Goal: Check status

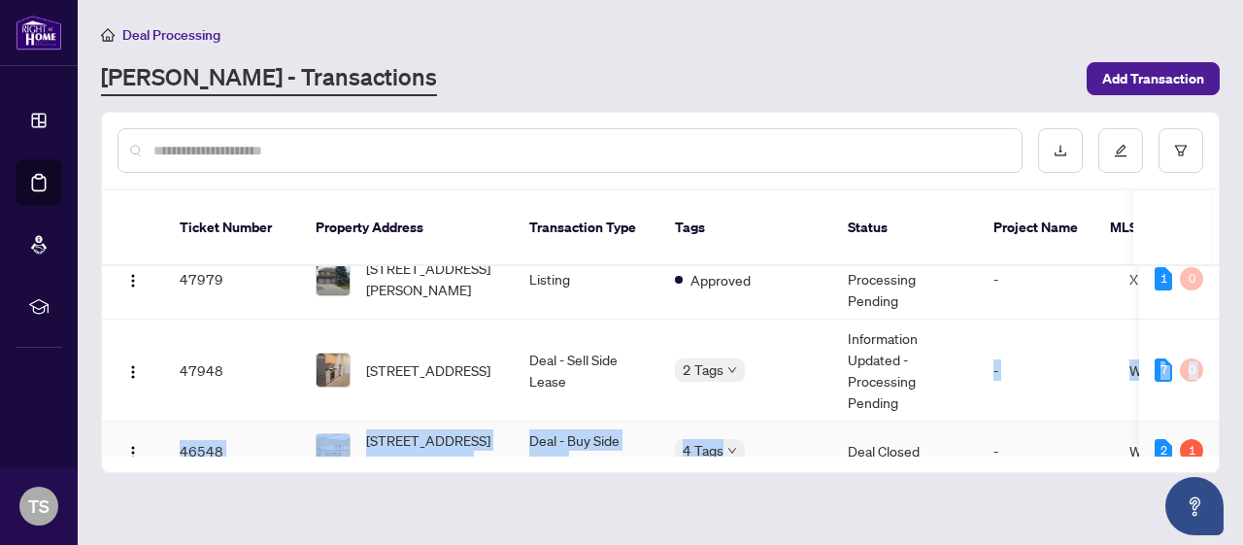
drag, startPoint x: 732, startPoint y: 434, endPoint x: 924, endPoint y: 418, distance: 192.9
click at [924, 418] on div "Ticket Number Property Address Transaction Type Tags Status Project Name MLS # …" at bounding box center [660, 331] width 1116 height 282
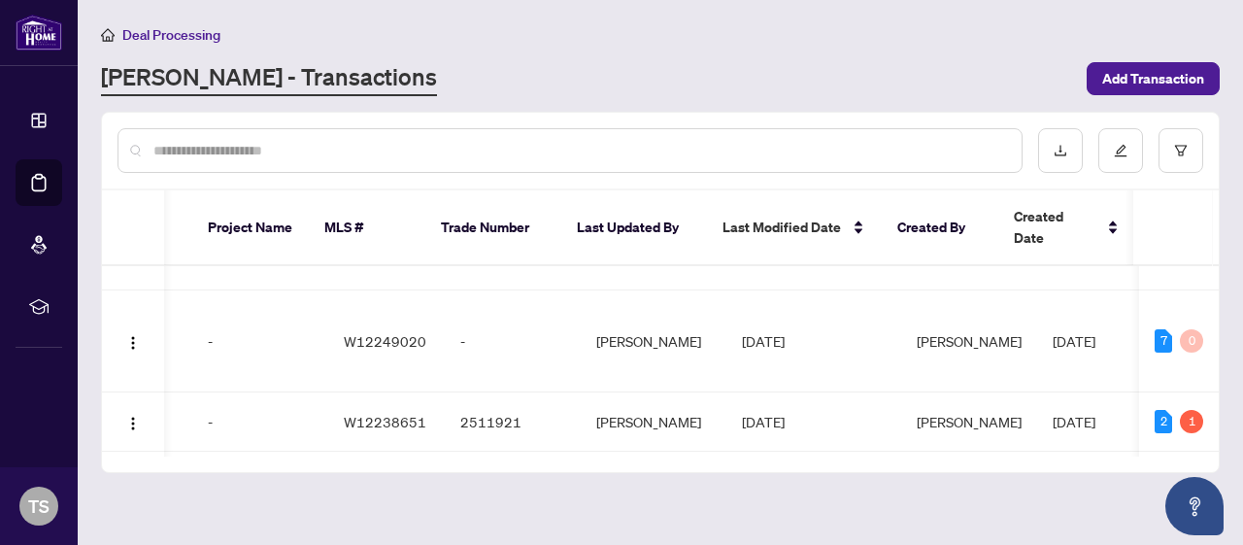
scroll to position [0, 192]
